Goal: Task Accomplishment & Management: Use online tool/utility

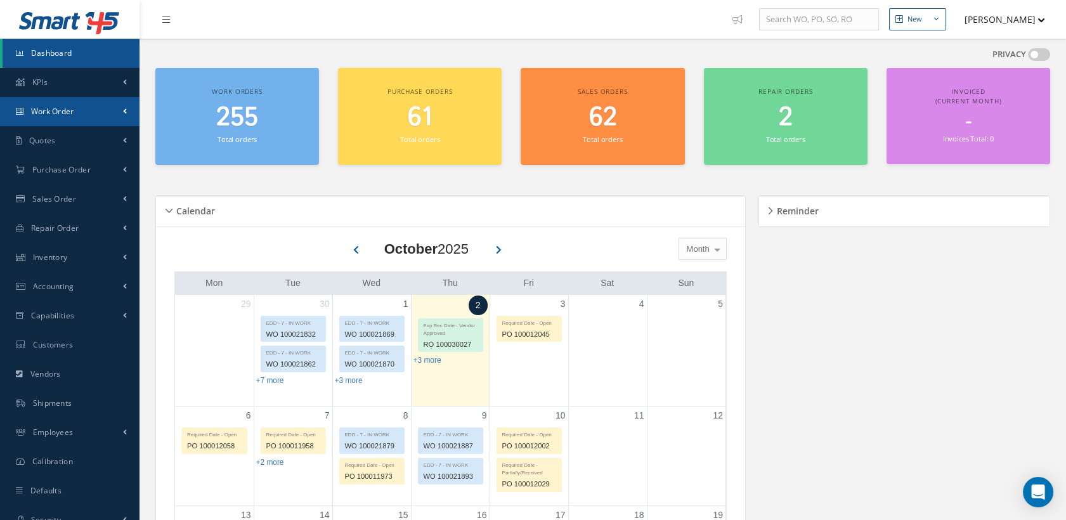
click at [57, 113] on span "Work Order" at bounding box center [52, 111] width 43 height 11
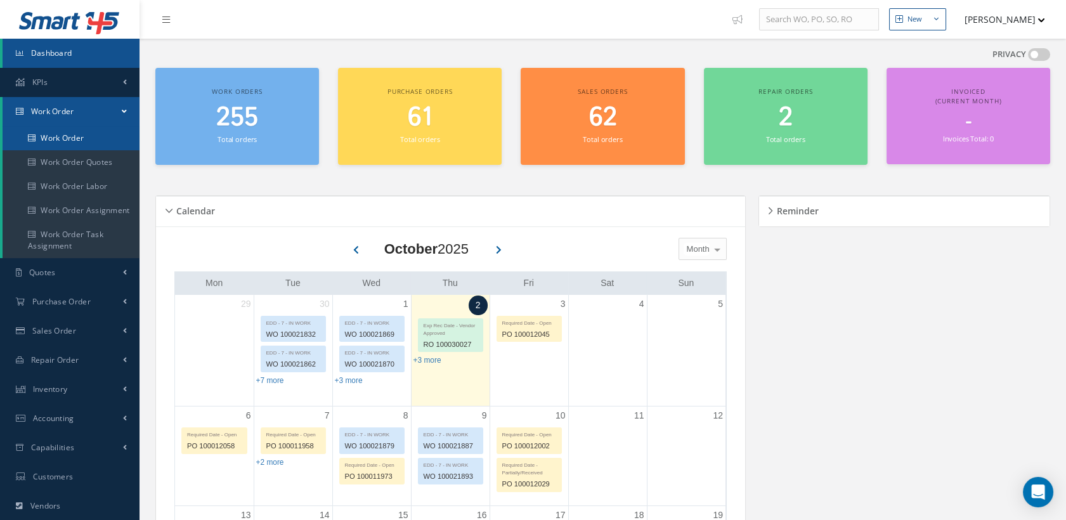
click at [56, 136] on link "Work Order" at bounding box center [71, 138] width 137 height 24
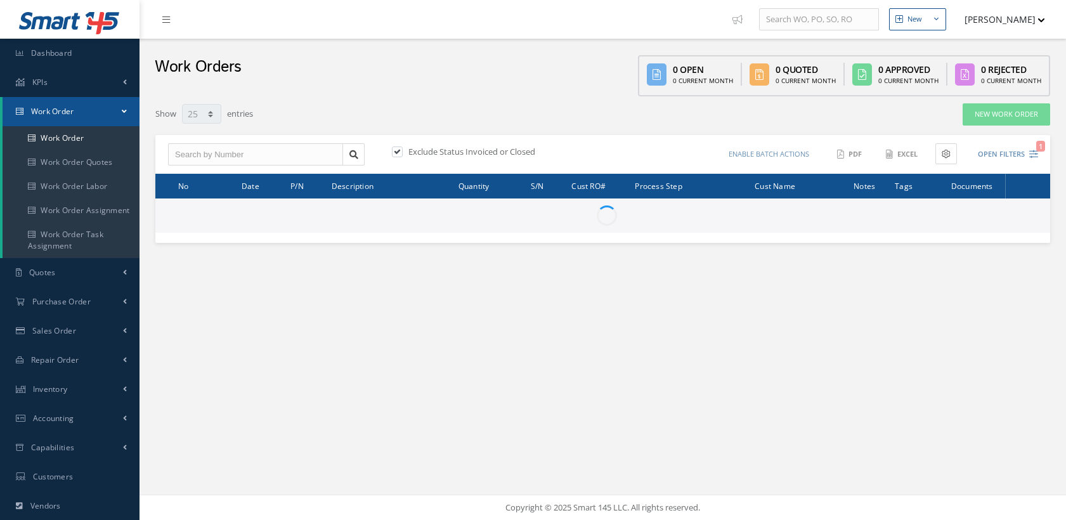
select select "25"
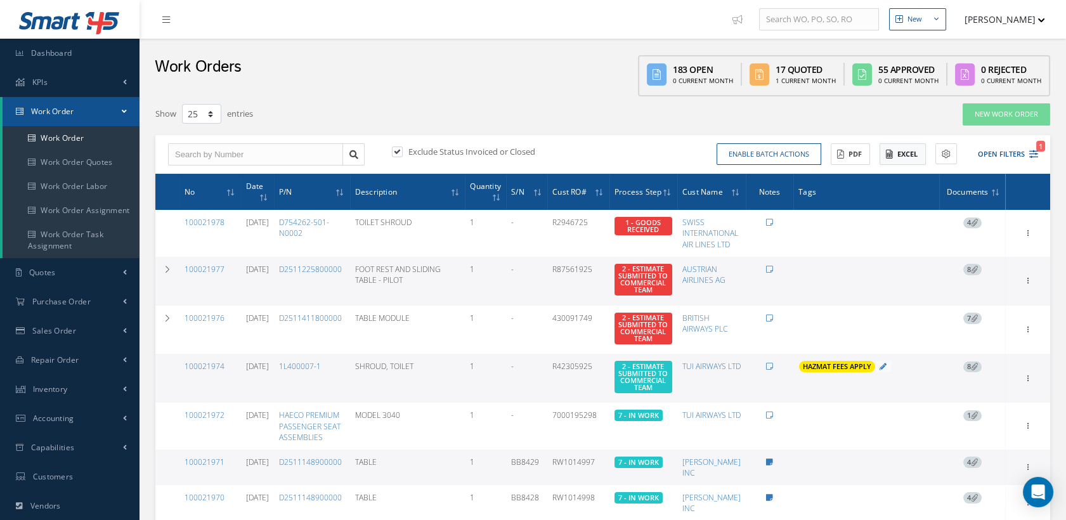
click at [907, 155] on button "Excel" at bounding box center [903, 154] width 46 height 22
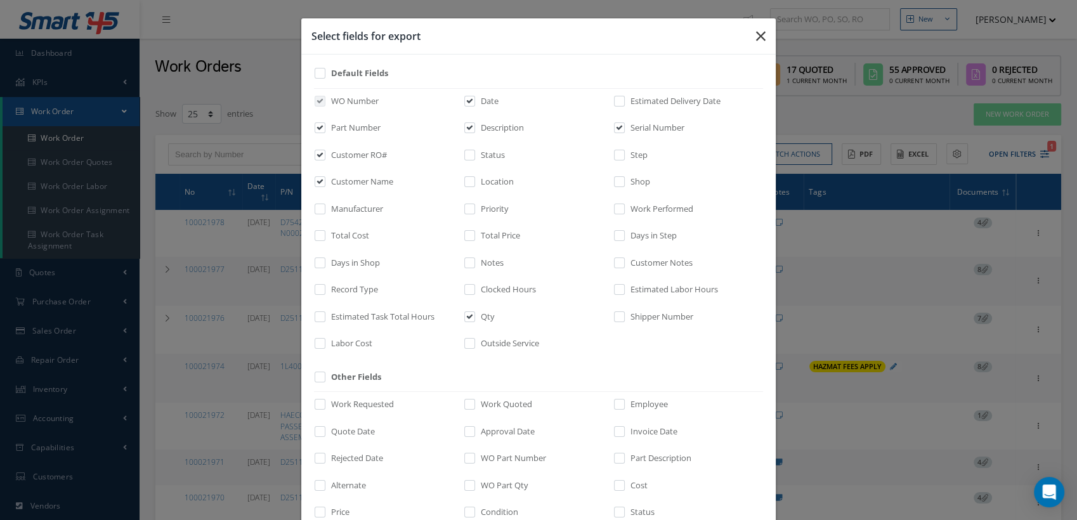
click at [756, 32] on icon "button" at bounding box center [761, 36] width 10 height 15
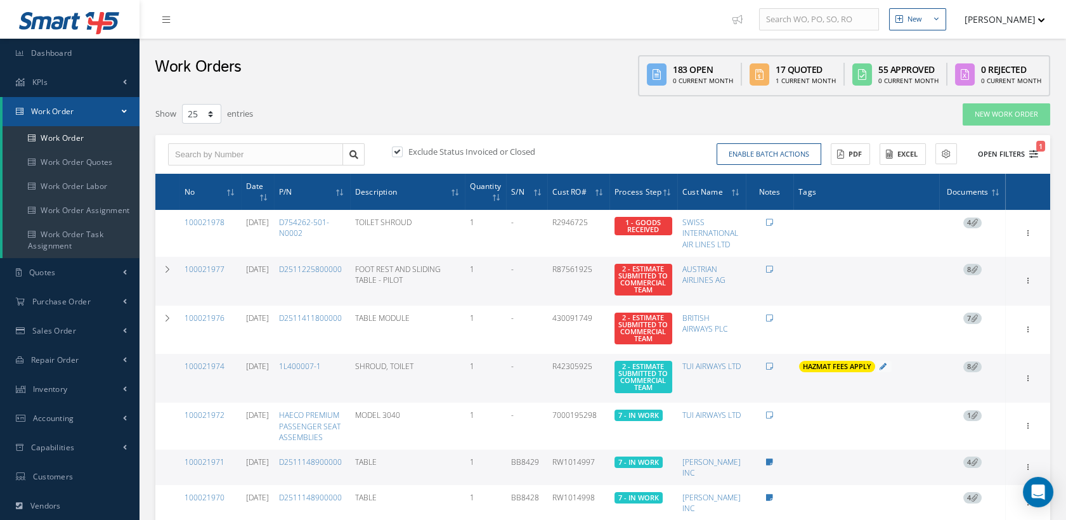
click at [1028, 148] on button "Open Filters 1" at bounding box center [1003, 154] width 72 height 21
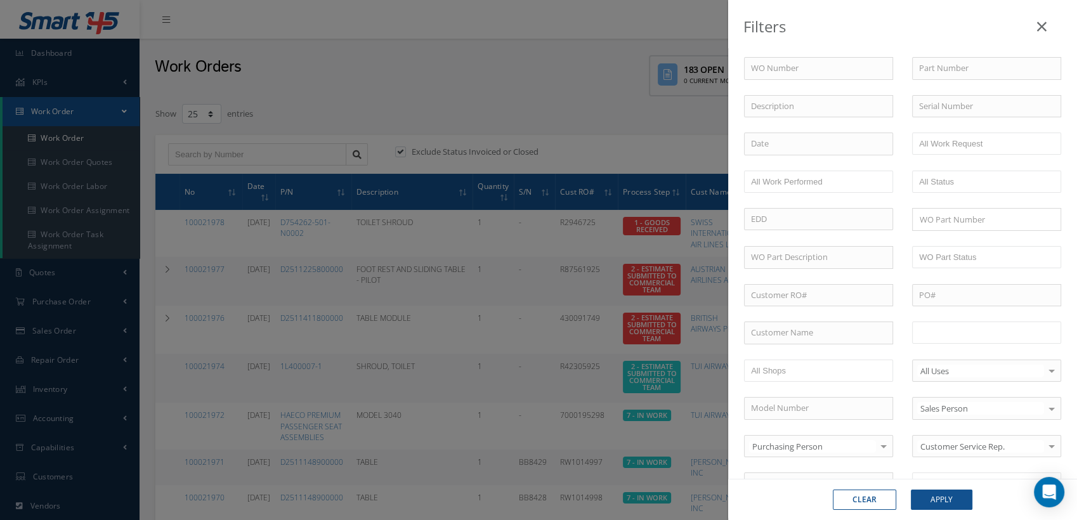
click at [928, 329] on input "text" at bounding box center [959, 333] width 81 height 16
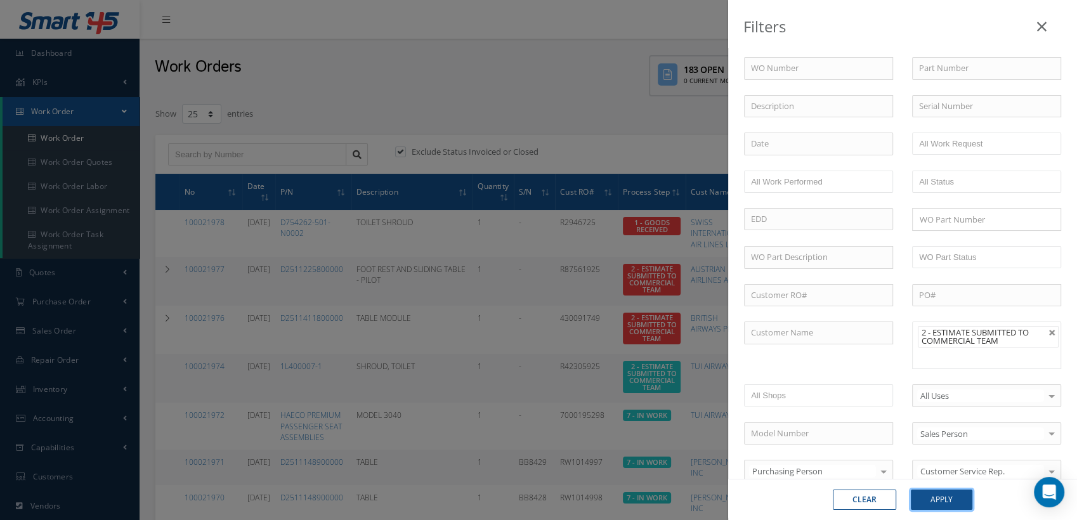
click at [952, 492] on button "Apply" at bounding box center [942, 500] width 62 height 20
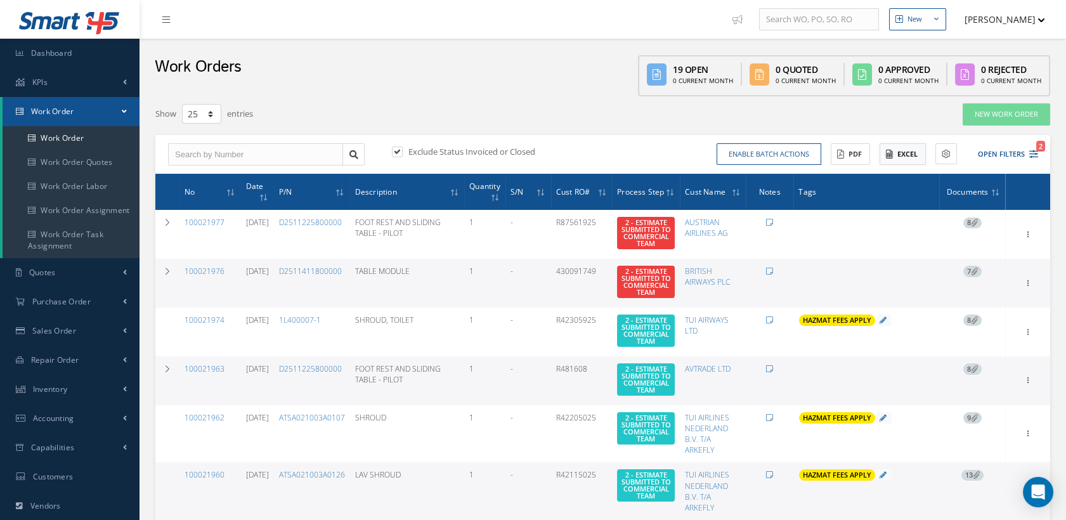
click at [895, 151] on button "Excel" at bounding box center [903, 154] width 46 height 22
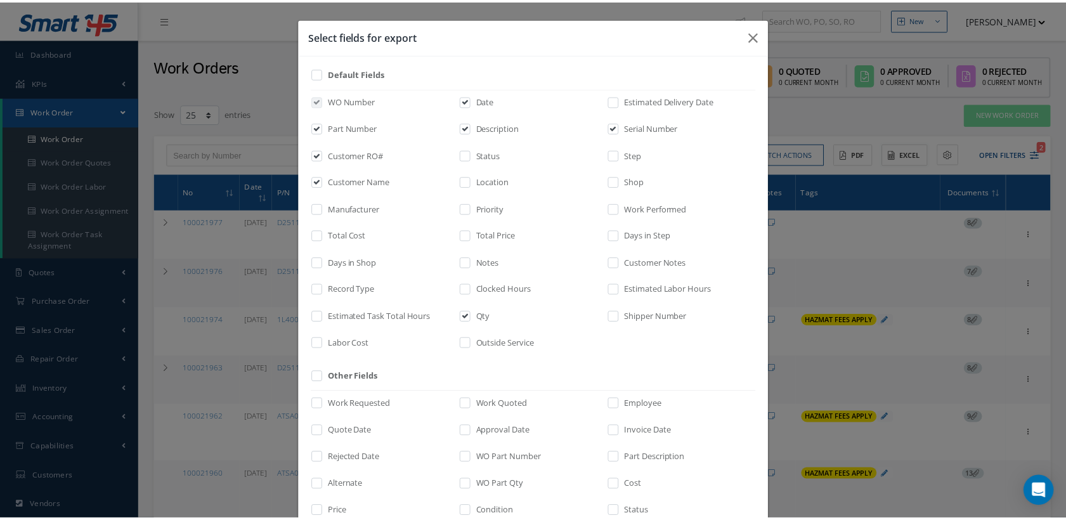
scroll to position [242, 0]
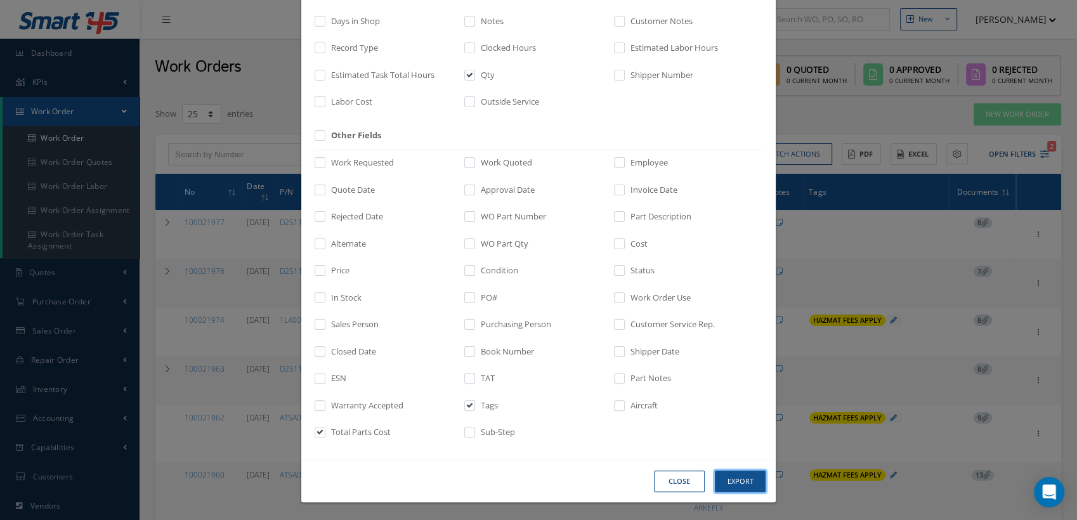
click at [740, 480] on button "Export" at bounding box center [740, 482] width 51 height 22
